Goal: Find contact information: Find contact information

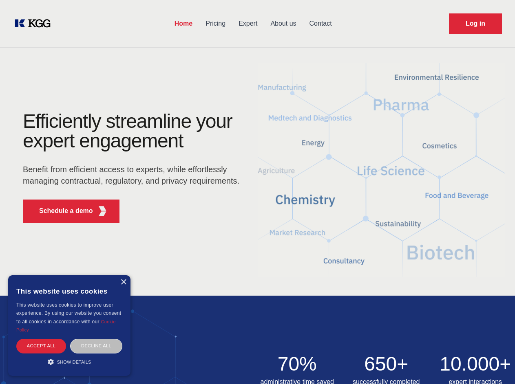
click at [257, 192] on div "Efficiently streamline your expert engagement Benefit from efficient access to …" at bounding box center [134, 171] width 248 height 118
click at [61, 211] on p "Schedule a demo" at bounding box center [66, 211] width 54 height 10
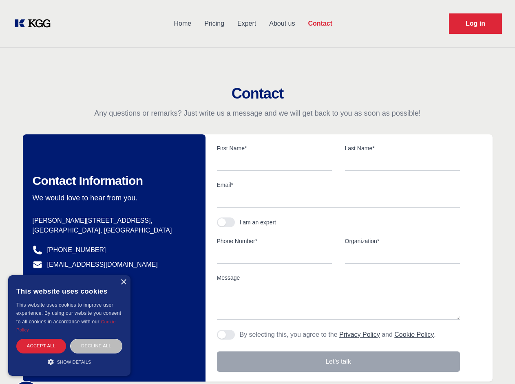
click at [123, 282] on div "× This website uses cookies This website uses cookies to improve user experienc…" at bounding box center [69, 325] width 122 height 101
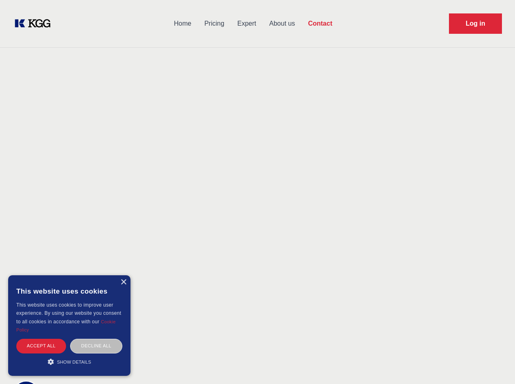
click at [41, 346] on div "Accept all" at bounding box center [41, 346] width 50 height 14
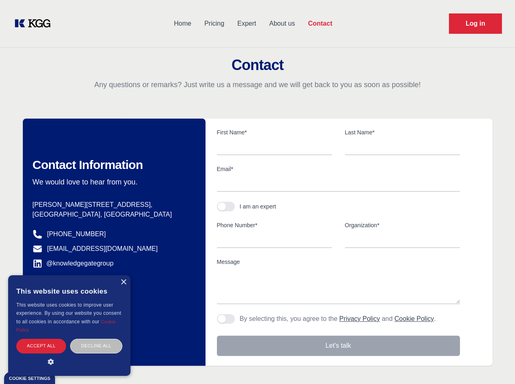
click at [96, 346] on div "Contact Information We would love to hear from you. Postal address [PERSON_NAME…" at bounding box center [114, 242] width 183 height 247
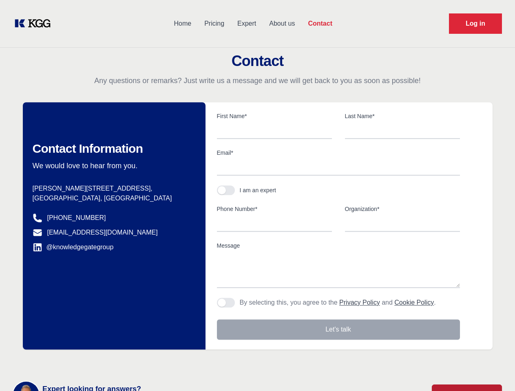
click at [69, 362] on main "Contact Any questions or remarks? Just write us a message and we will get back …" at bounding box center [257, 212] width 515 height 424
